Goal: Navigation & Orientation: Find specific page/section

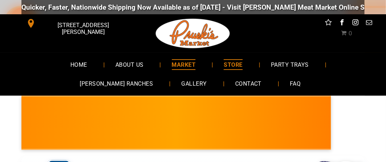
click at [172, 62] on span "MARKET" at bounding box center [184, 64] width 24 height 10
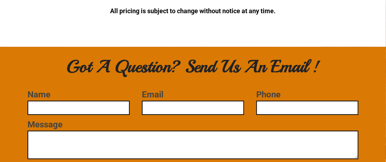
scroll to position [2036, 0]
